Goal: Transaction & Acquisition: Purchase product/service

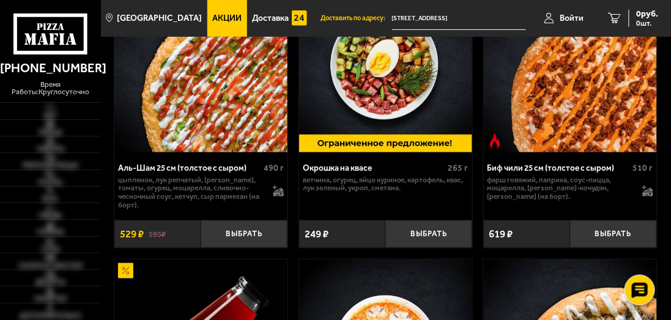
scroll to position [61, 0]
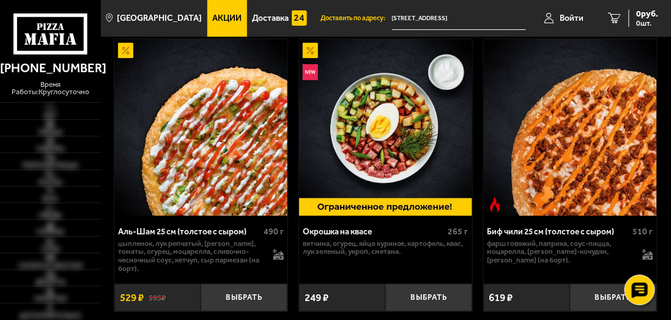
click at [207, 12] on link "Акции" at bounding box center [227, 18] width 40 height 37
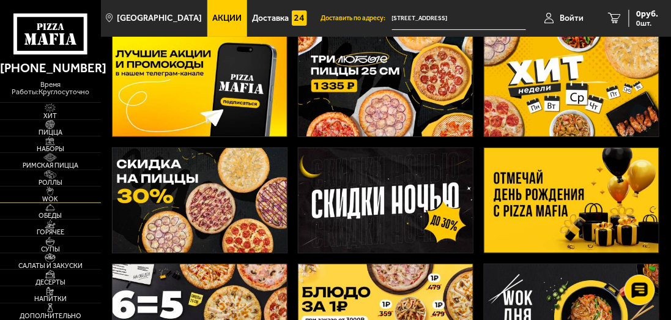
scroll to position [122, 0]
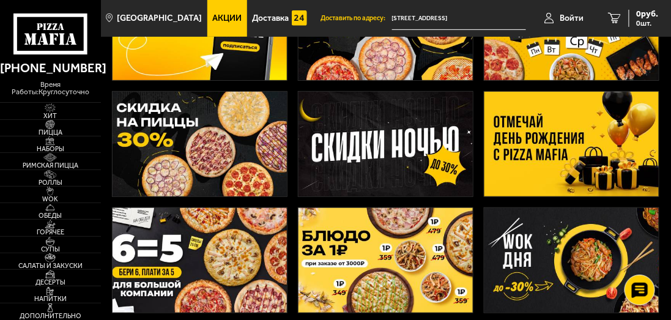
click at [323, 154] on img at bounding box center [386, 144] width 174 height 105
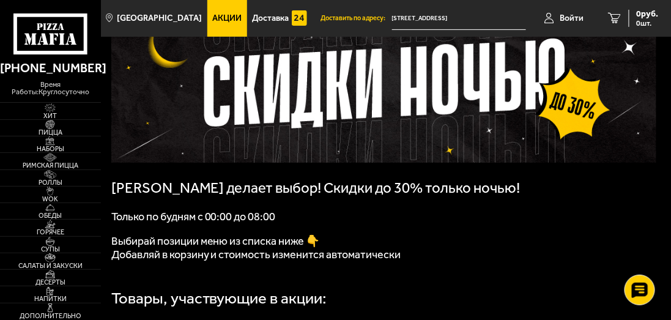
scroll to position [122, 0]
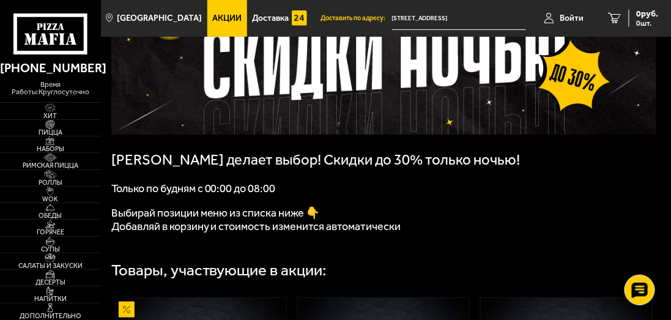
click at [207, 32] on link "Акции" at bounding box center [227, 18] width 40 height 37
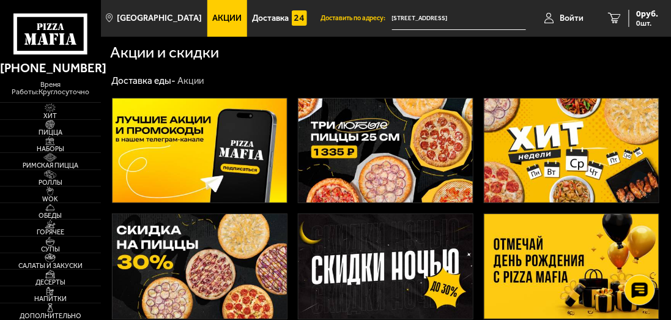
click at [355, 136] on img at bounding box center [386, 151] width 174 height 105
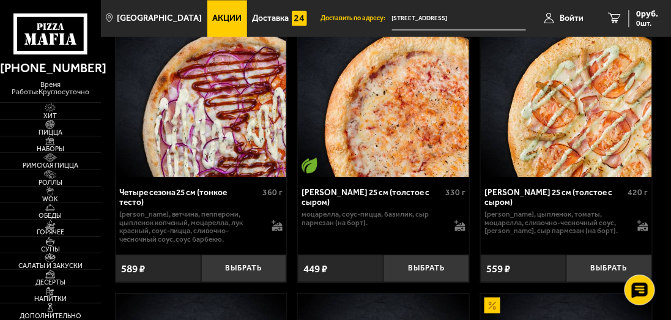
scroll to position [3979, 0]
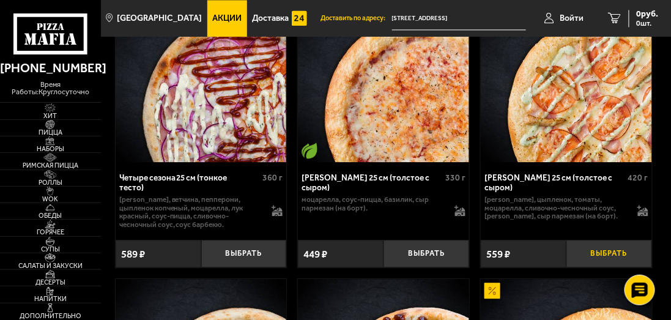
click at [581, 253] on button "Выбрать" at bounding box center [610, 254] width 86 height 28
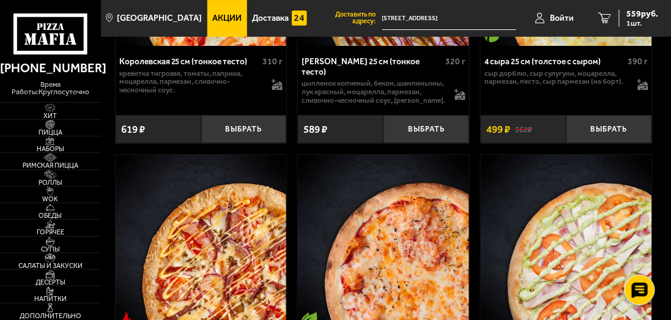
scroll to position [3426, 0]
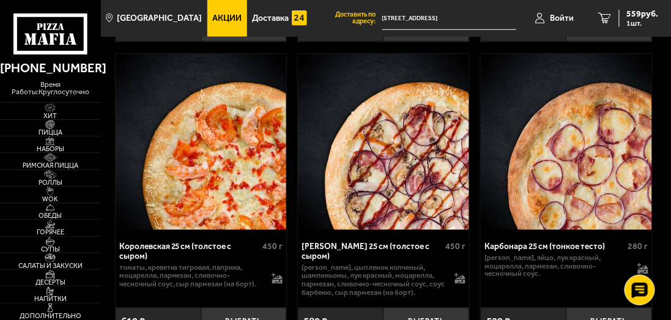
drag, startPoint x: 658, startPoint y: 193, endPoint x: 673, endPoint y: -61, distance: 254.5
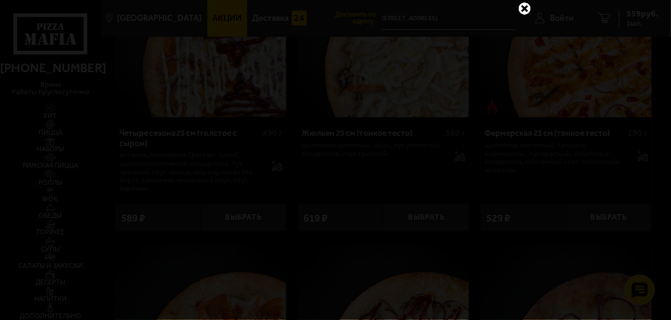
scroll to position [0, 0]
click at [524, 29] on link at bounding box center [525, 26] width 16 height 16
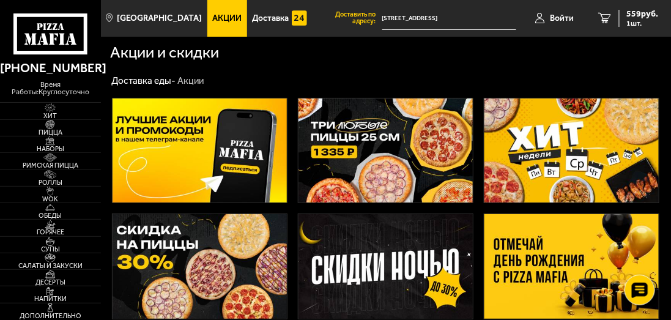
scroll to position [184, 0]
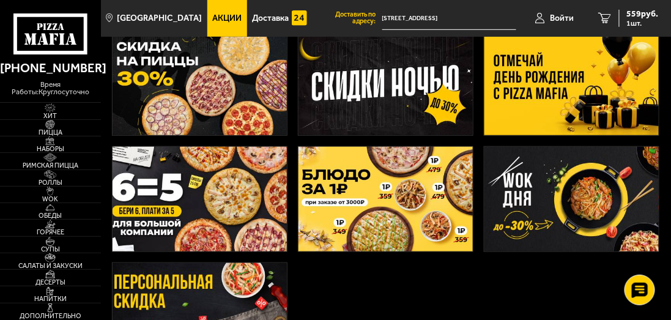
click at [140, 188] on img at bounding box center [200, 199] width 174 height 105
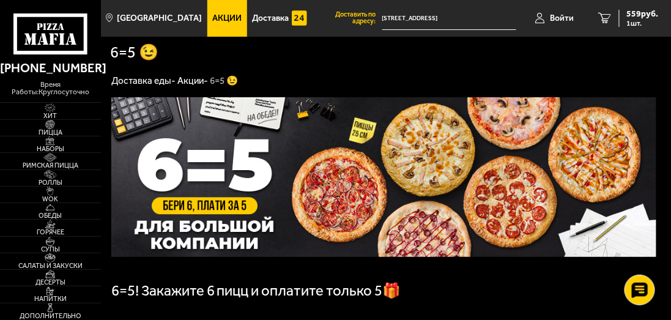
scroll to position [184, 0]
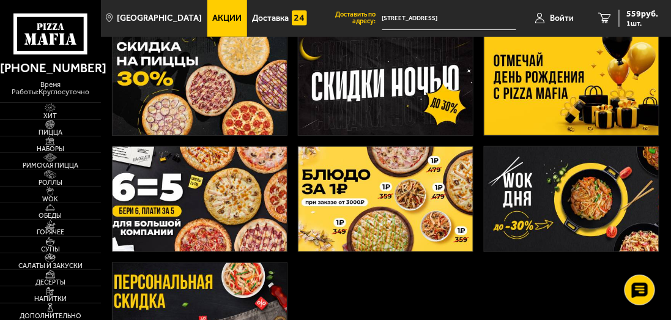
click at [203, 199] on img at bounding box center [200, 199] width 174 height 105
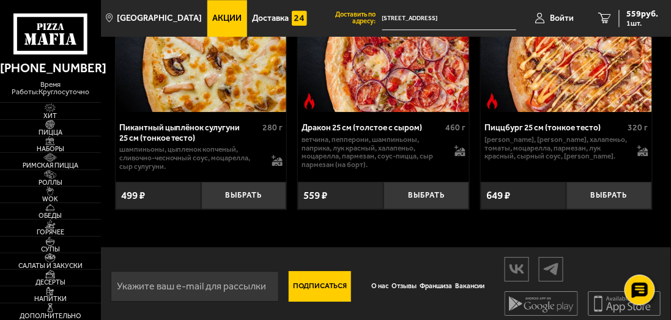
scroll to position [3742, 0]
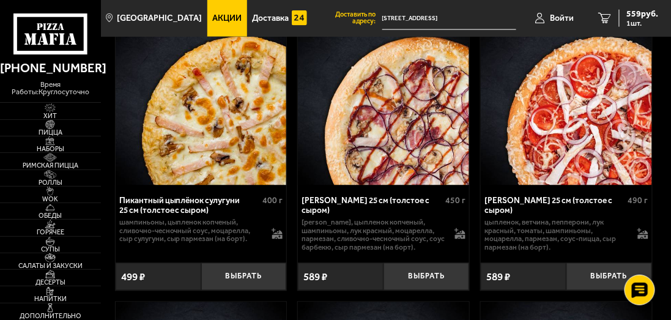
drag, startPoint x: 370, startPoint y: 173, endPoint x: 378, endPoint y: 86, distance: 87.2
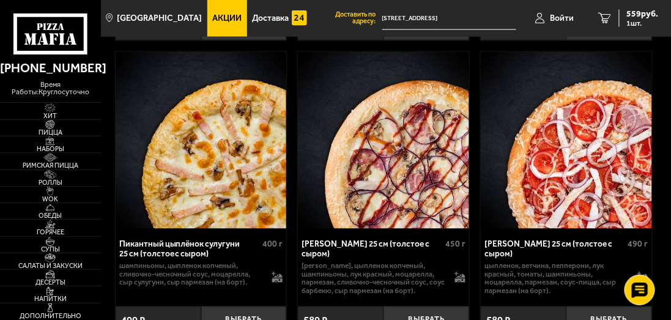
scroll to position [3681, 0]
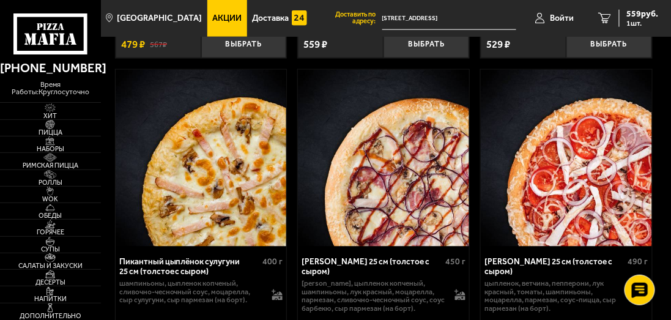
drag, startPoint x: 518, startPoint y: 122, endPoint x: 409, endPoint y: 147, distance: 111.7
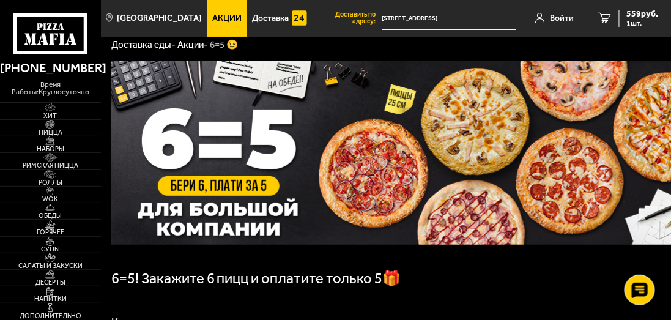
scroll to position [0, 0]
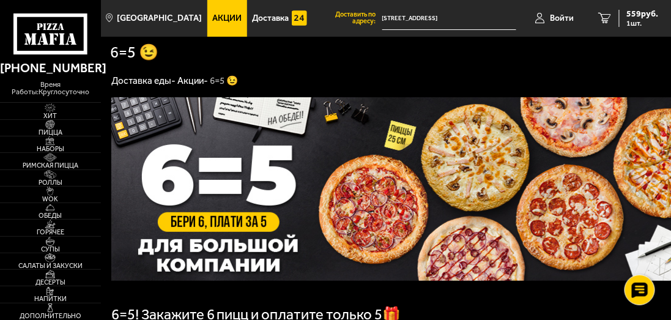
drag, startPoint x: 479, startPoint y: 210, endPoint x: 498, endPoint y: 30, distance: 181.0
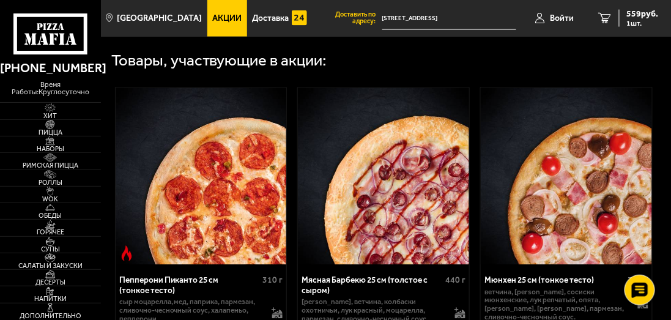
scroll to position [551, 0]
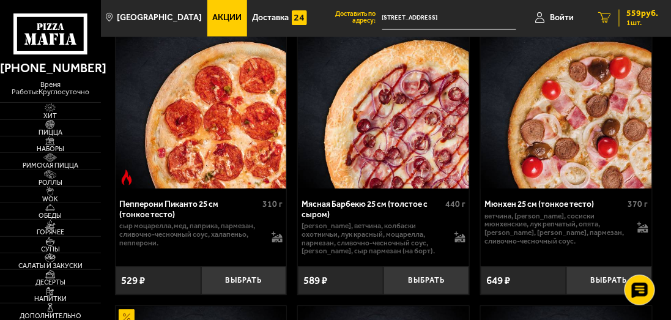
click at [632, 31] on link "1 559 руб. 1 шт." at bounding box center [629, 18] width 84 height 37
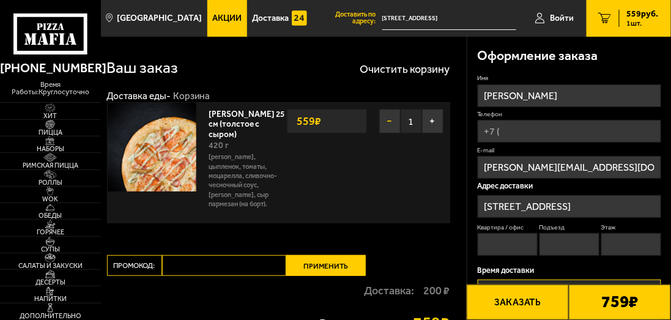
click at [379, 126] on button "−" at bounding box center [389, 121] width 21 height 24
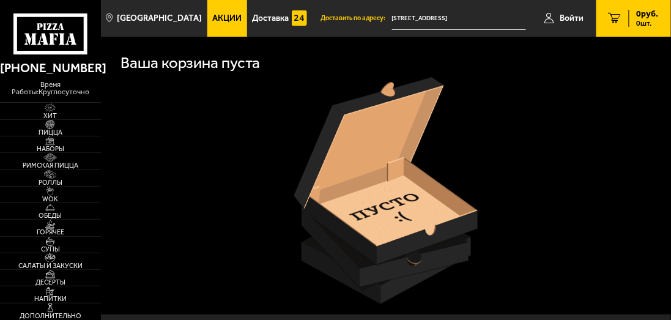
click at [207, 16] on link "Акции" at bounding box center [227, 18] width 40 height 37
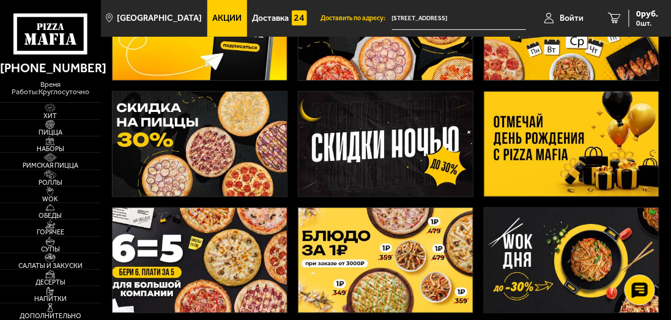
click at [207, 255] on img at bounding box center [200, 260] width 174 height 105
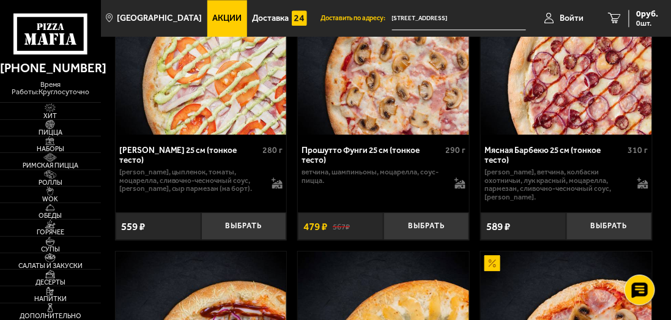
scroll to position [2938, 0]
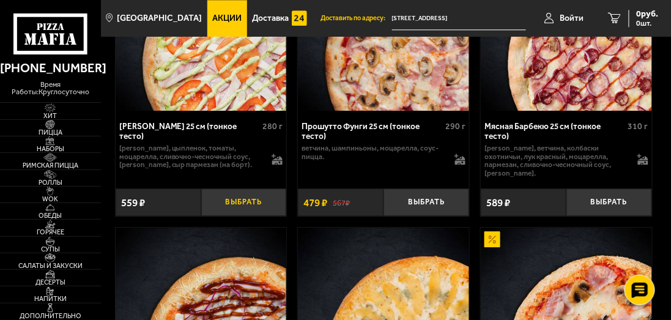
click at [256, 193] on button "Выбрать" at bounding box center [244, 203] width 86 height 28
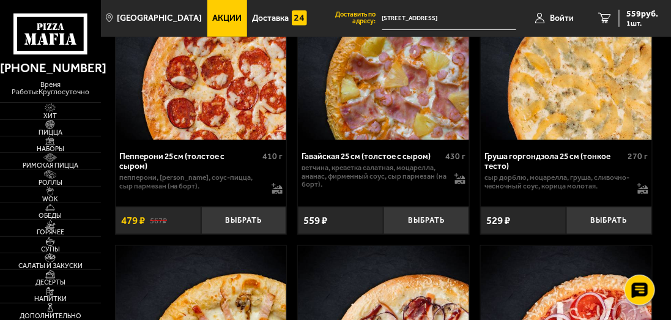
scroll to position [3611, 0]
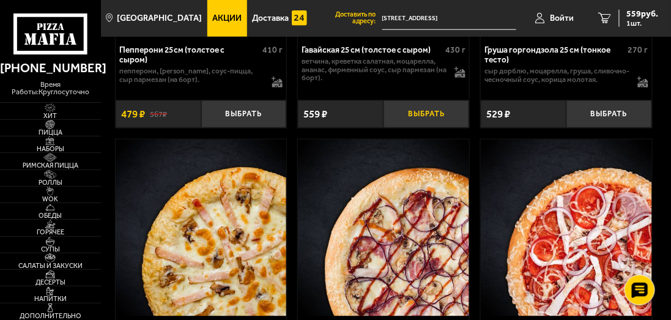
click at [449, 103] on button "Выбрать" at bounding box center [427, 114] width 86 height 28
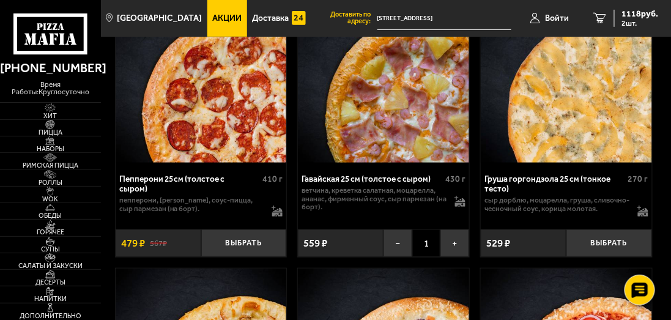
scroll to position [3550, 0]
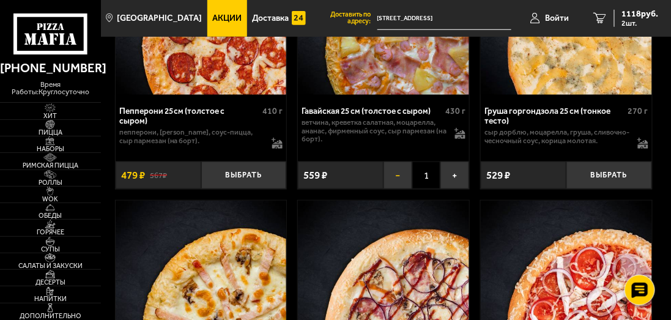
click at [398, 168] on button "−" at bounding box center [398, 176] width 29 height 28
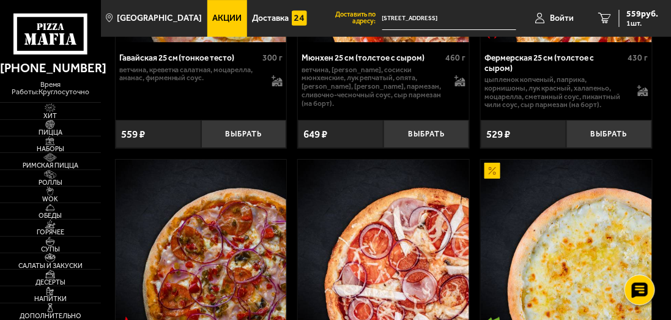
scroll to position [2020, 0]
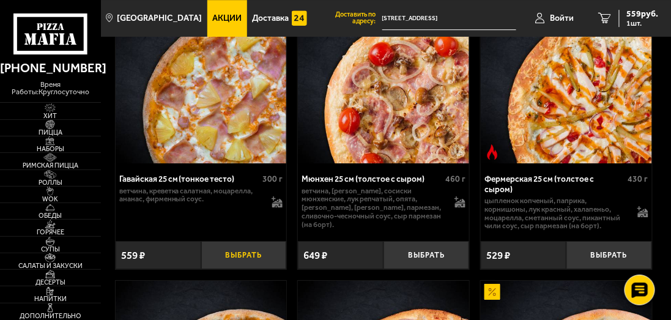
click at [233, 269] on button "Выбрать" at bounding box center [244, 255] width 86 height 28
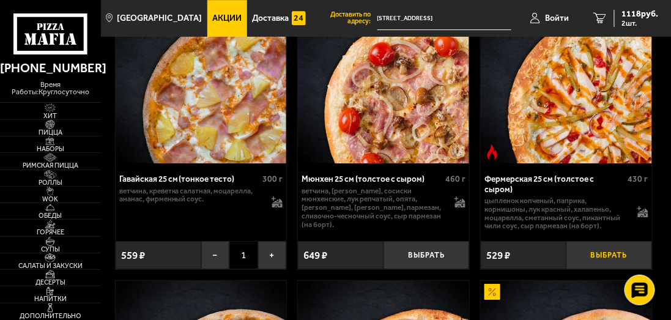
click at [593, 264] on button "Выбрать" at bounding box center [610, 255] width 86 height 28
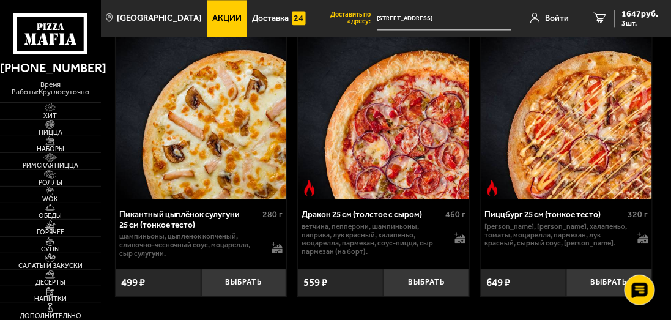
scroll to position [4048, 0]
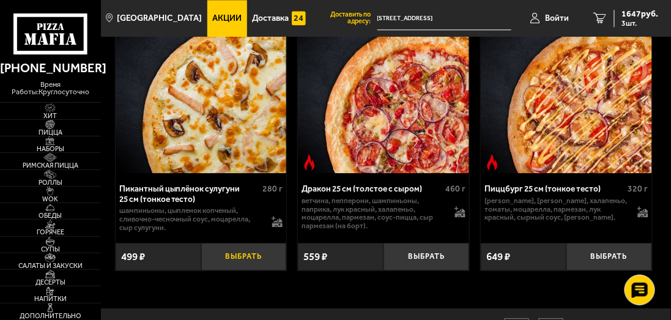
click at [228, 252] on button "Выбрать" at bounding box center [244, 257] width 86 height 28
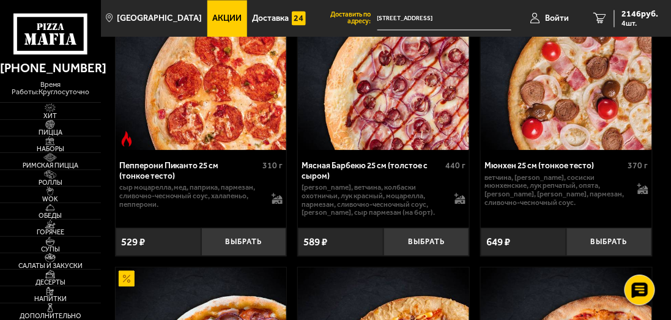
scroll to position [559, 0]
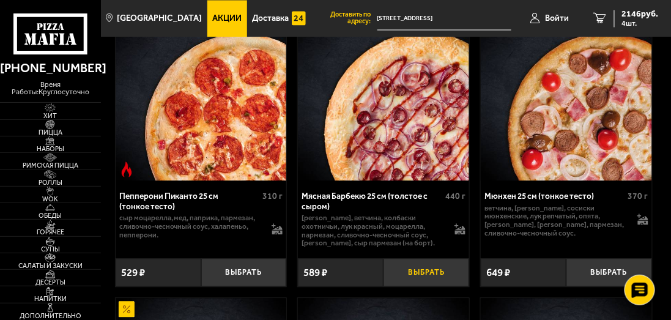
click at [444, 280] on button "Выбрать" at bounding box center [427, 272] width 86 height 28
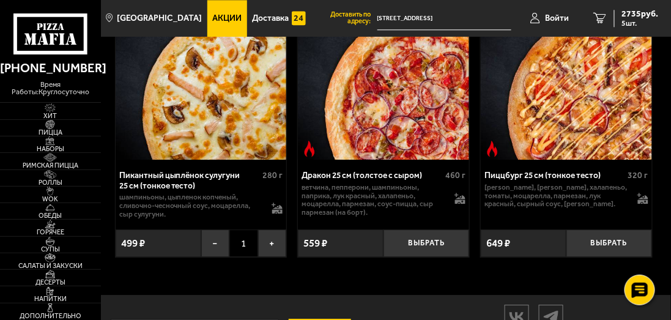
scroll to position [4110, 0]
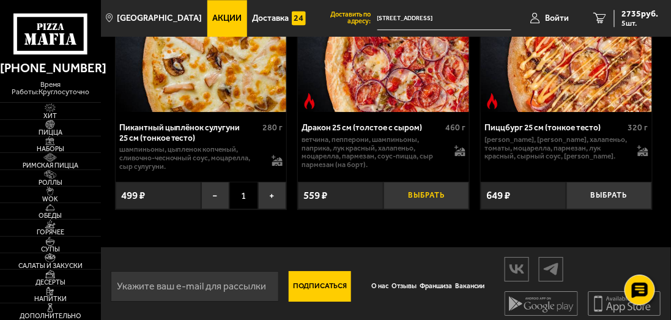
click at [468, 182] on button "Выбрать" at bounding box center [427, 196] width 86 height 28
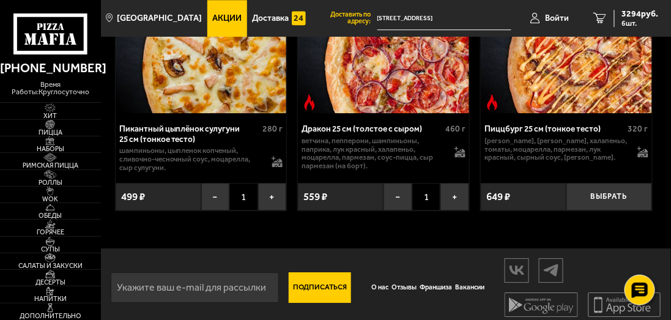
scroll to position [3681, 0]
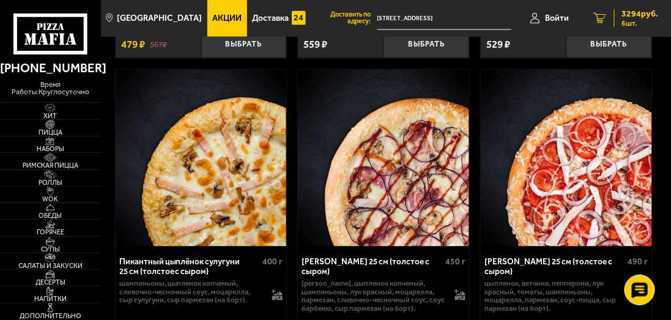
click at [619, 15] on div "3294 руб. 6 шт." at bounding box center [637, 18] width 45 height 17
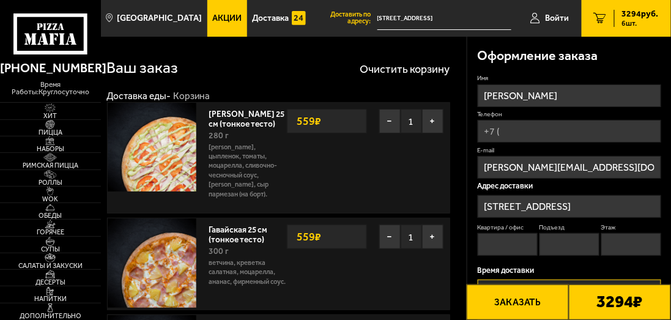
click at [530, 138] on input "Телефон" at bounding box center [570, 131] width 184 height 23
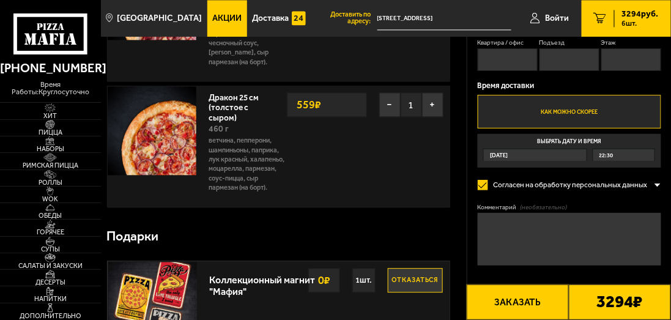
scroll to position [735, 0]
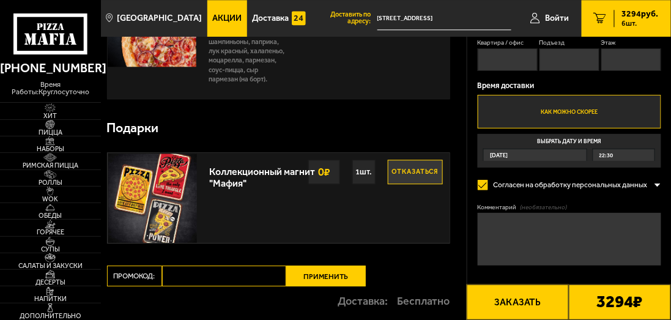
click at [223, 272] on input "Промокод:" at bounding box center [224, 276] width 124 height 21
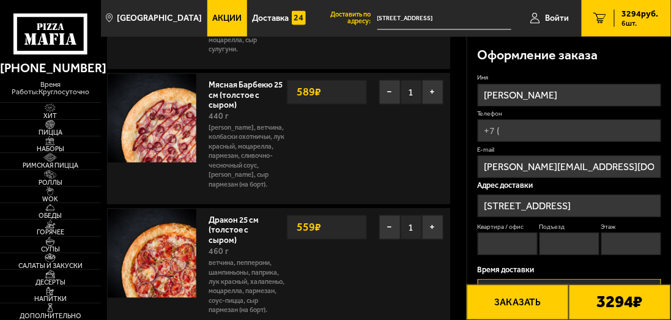
scroll to position [490, 0]
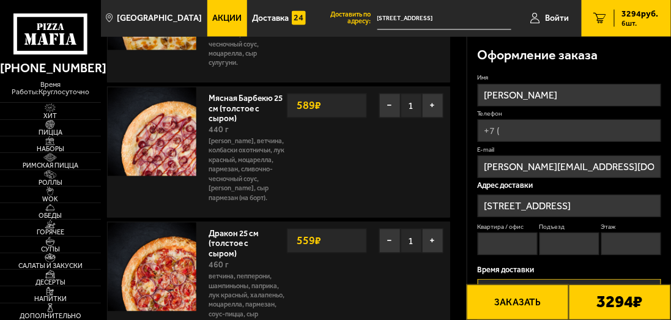
type input "maf5050"
click at [515, 127] on input "Телефон" at bounding box center [570, 130] width 184 height 23
click at [509, 127] on input "Телефон" at bounding box center [570, 130] width 184 height 23
type input "[PHONE_NUMBER]"
click at [514, 240] on input "Квартира / офис" at bounding box center [508, 244] width 60 height 23
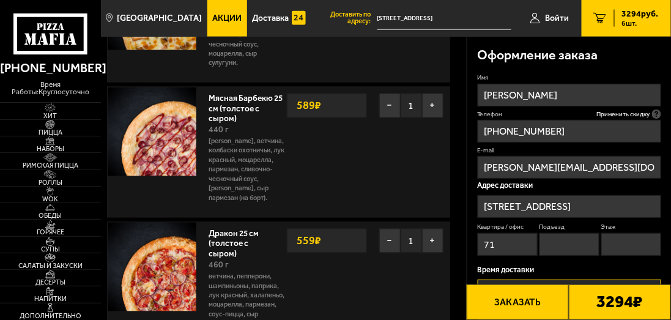
type input "71"
click at [553, 252] on input "Подъезд" at bounding box center [570, 244] width 60 height 23
type input "2"
click at [624, 247] on input "Этаж" at bounding box center [632, 244] width 60 height 23
type input "9"
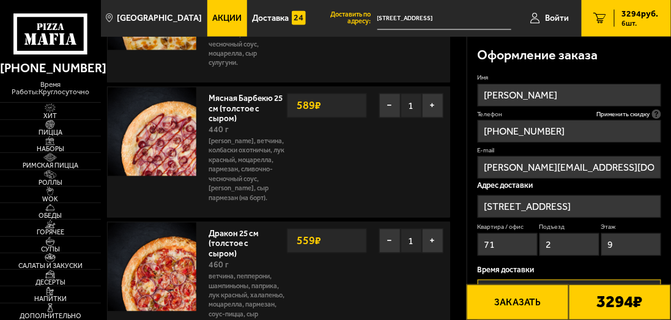
click at [554, 274] on div "Время доставки Как можно скорее Выбрать дату и время [DATE] 22:30" at bounding box center [570, 309] width 184 height 86
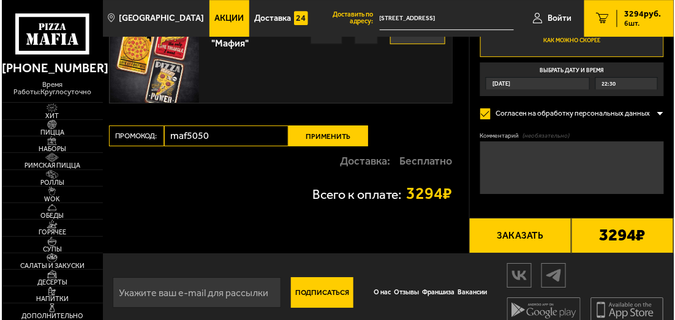
scroll to position [883, 0]
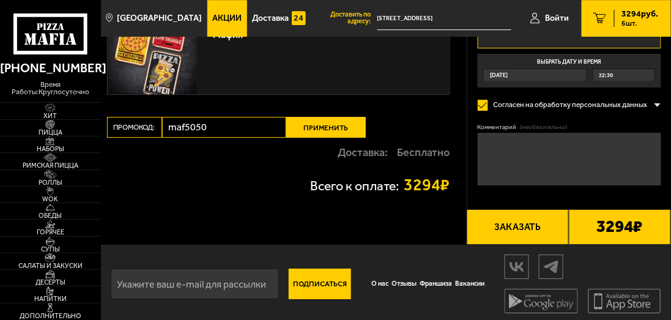
click at [343, 117] on button "Применить" at bounding box center [326, 127] width 80 height 21
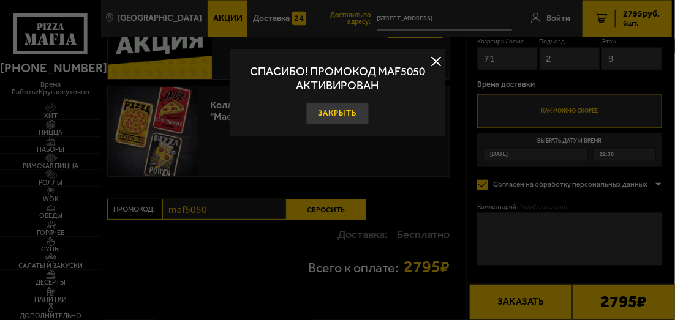
click at [337, 107] on button "Закрыть" at bounding box center [336, 113] width 63 height 21
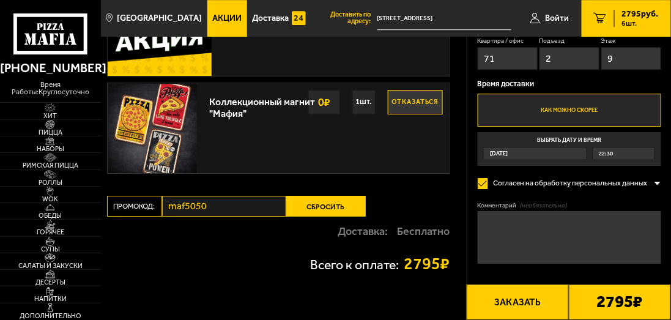
click at [542, 301] on button "Заказать" at bounding box center [518, 303] width 102 height 36
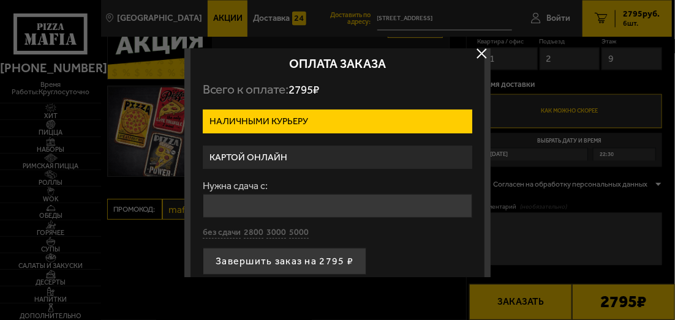
scroll to position [0, 0]
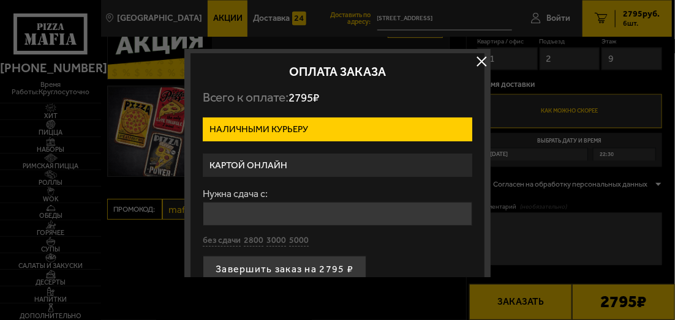
click at [287, 168] on label "Картой онлайн" at bounding box center [337, 166] width 269 height 24
click at [0, 0] on input "Картой онлайн" at bounding box center [0, 0] width 0 height 0
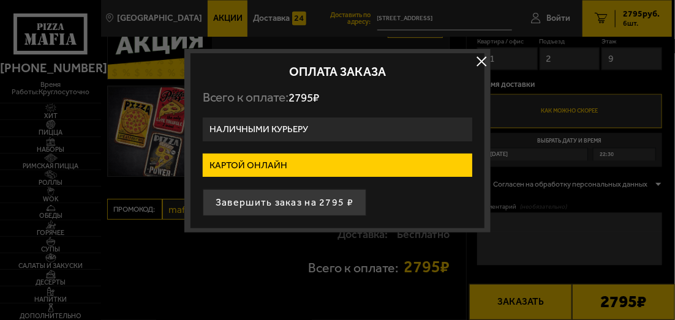
click at [288, 127] on label "Наличными курьеру" at bounding box center [337, 130] width 269 height 24
click at [0, 0] on input "Наличными курьеру" at bounding box center [0, 0] width 0 height 0
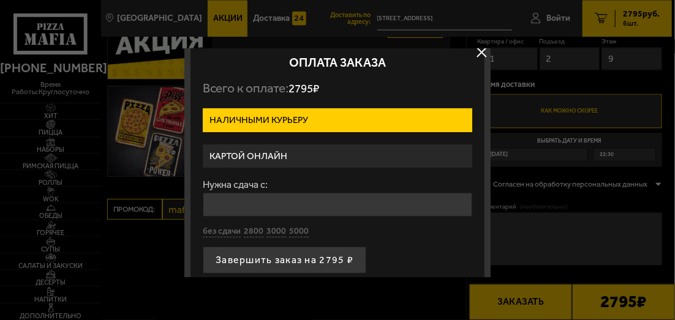
scroll to position [18, 0]
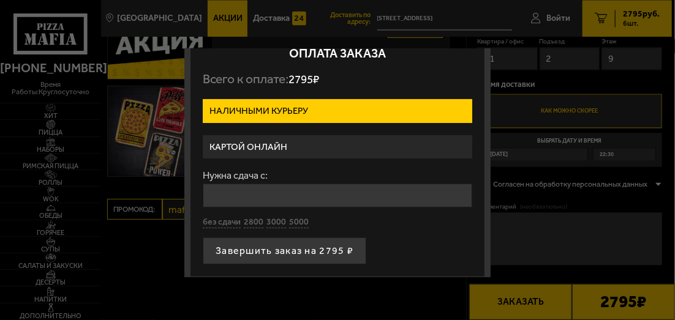
click at [267, 200] on input "Нужна сдача с:" at bounding box center [337, 196] width 269 height 24
click at [277, 145] on label "Картой онлайн" at bounding box center [337, 147] width 269 height 24
click at [0, 0] on input "Картой онлайн" at bounding box center [0, 0] width 0 height 0
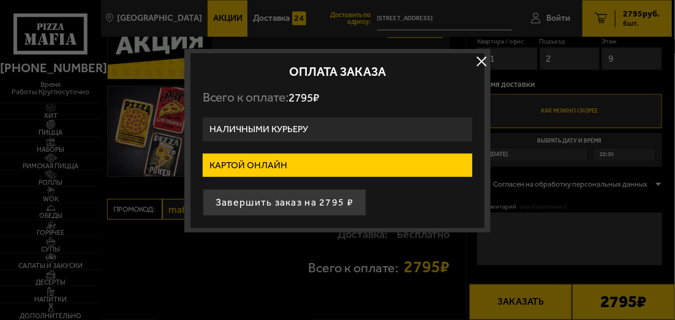
scroll to position [0, 0]
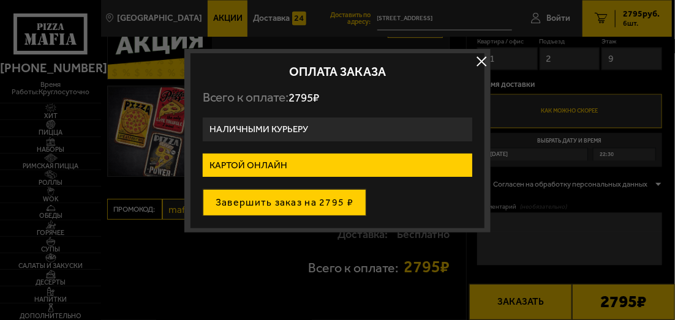
click at [274, 203] on button "Завершить заказ на 2795 ₽" at bounding box center [284, 202] width 163 height 27
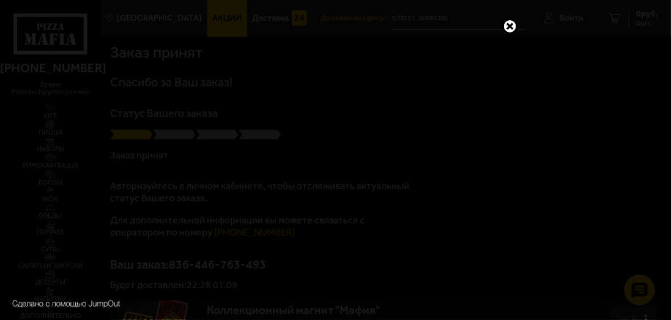
click at [511, 26] on link at bounding box center [511, 26] width 16 height 16
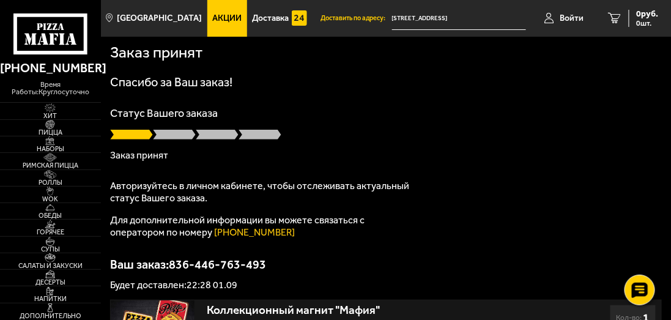
scroll to position [61, 0]
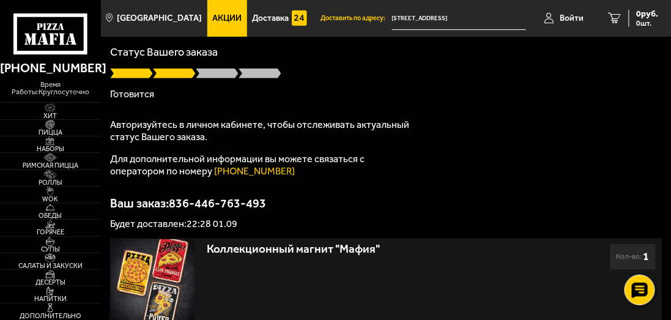
click at [455, 152] on div "Спасибо за Ваш заказ! Статус Вашего заказа Готовится Авторизуйтесь в личном каб…" at bounding box center [386, 122] width 552 height 214
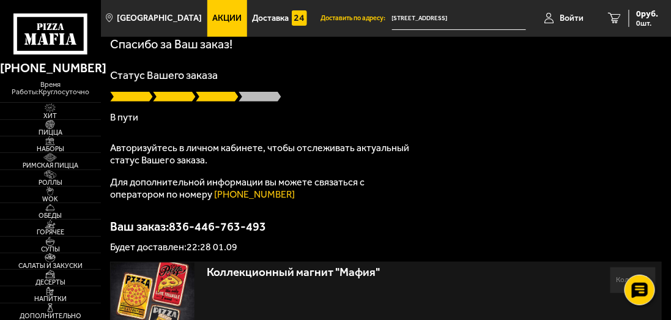
scroll to position [122, 0]
